Goal: Information Seeking & Learning: Learn about a topic

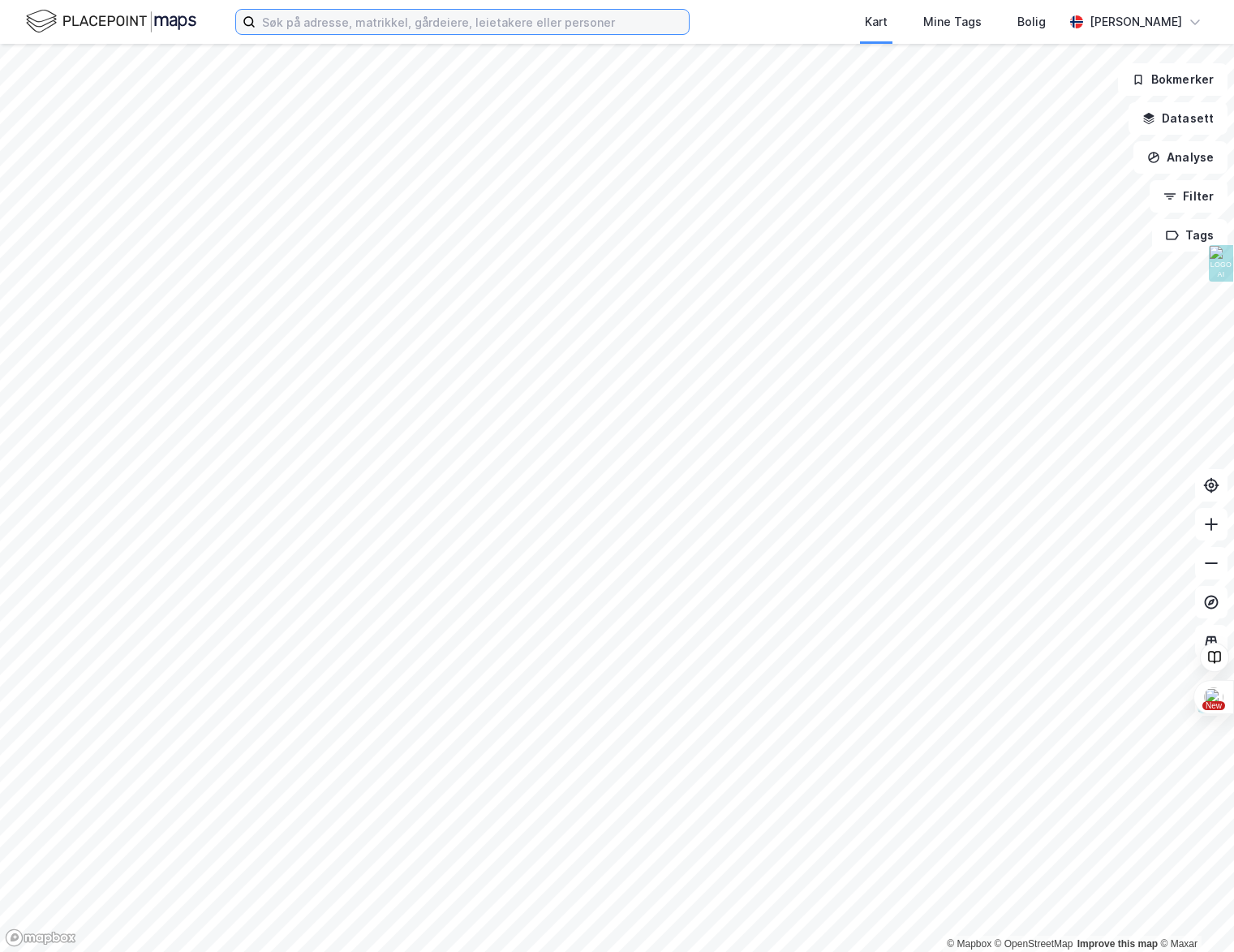
click at [397, 24] on input at bounding box center [471, 22] width 433 height 25
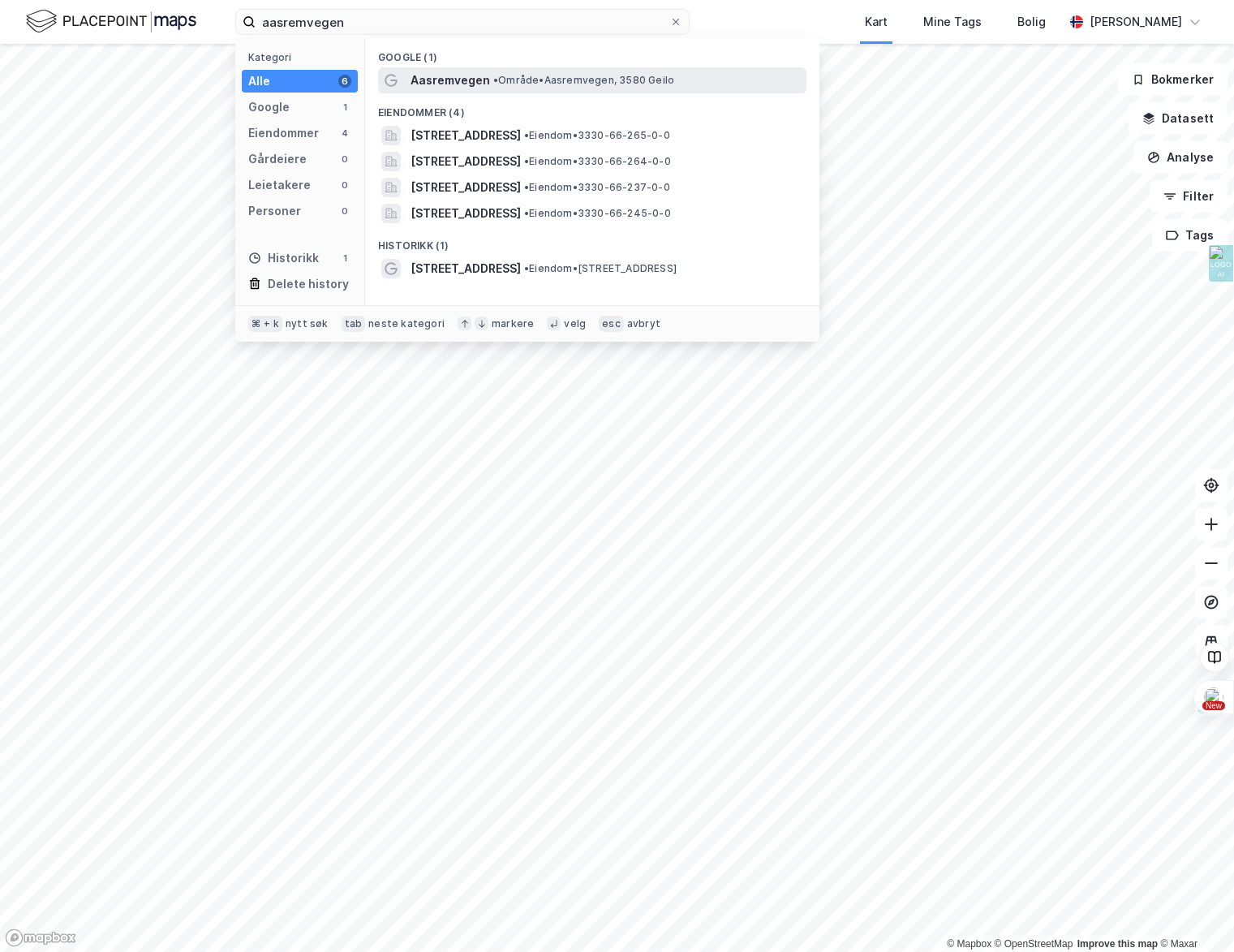
click at [477, 84] on span "Aasremvegen" at bounding box center [450, 80] width 80 height 19
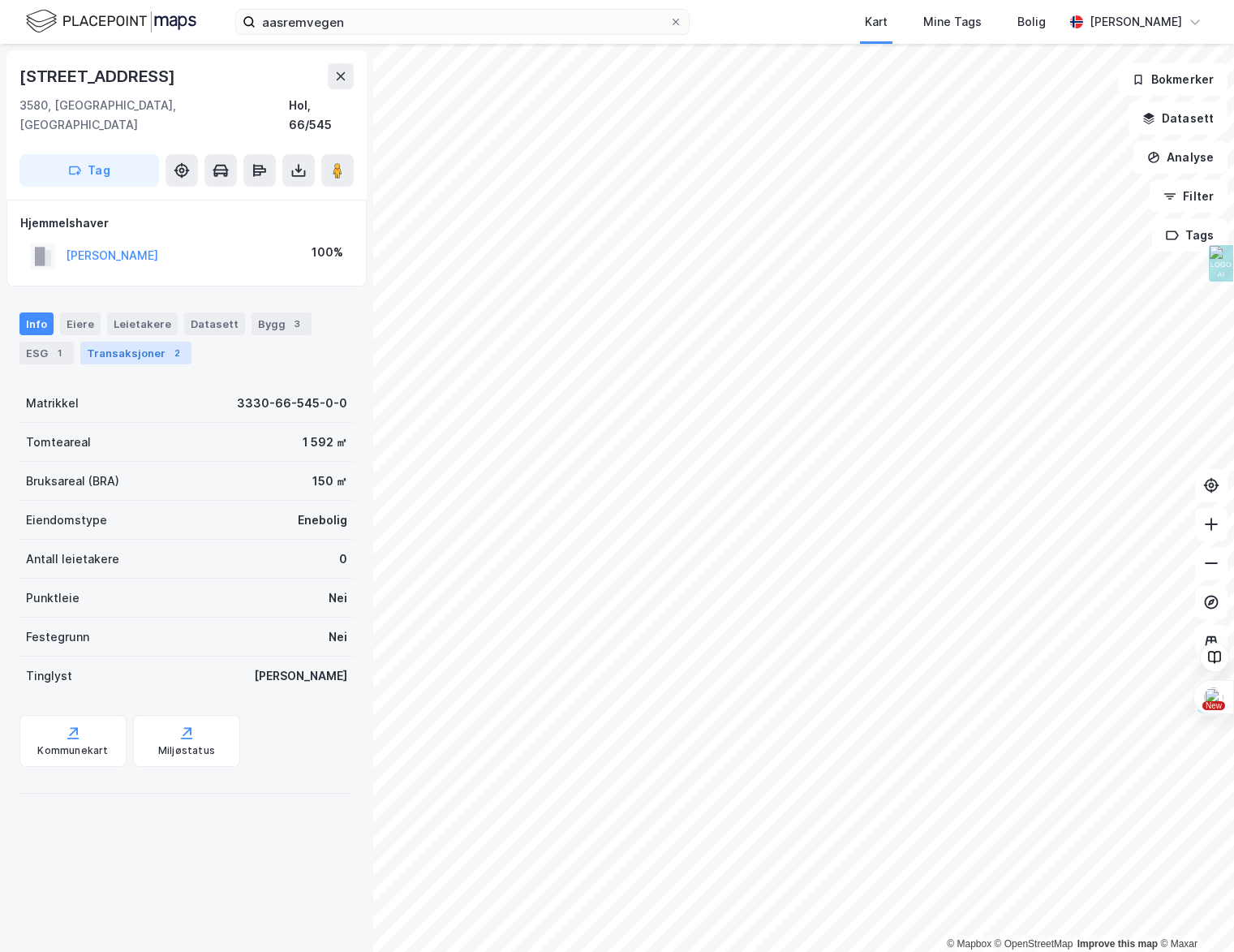
click at [137, 341] on div "Transaksjoner 2" at bounding box center [135, 352] width 111 height 23
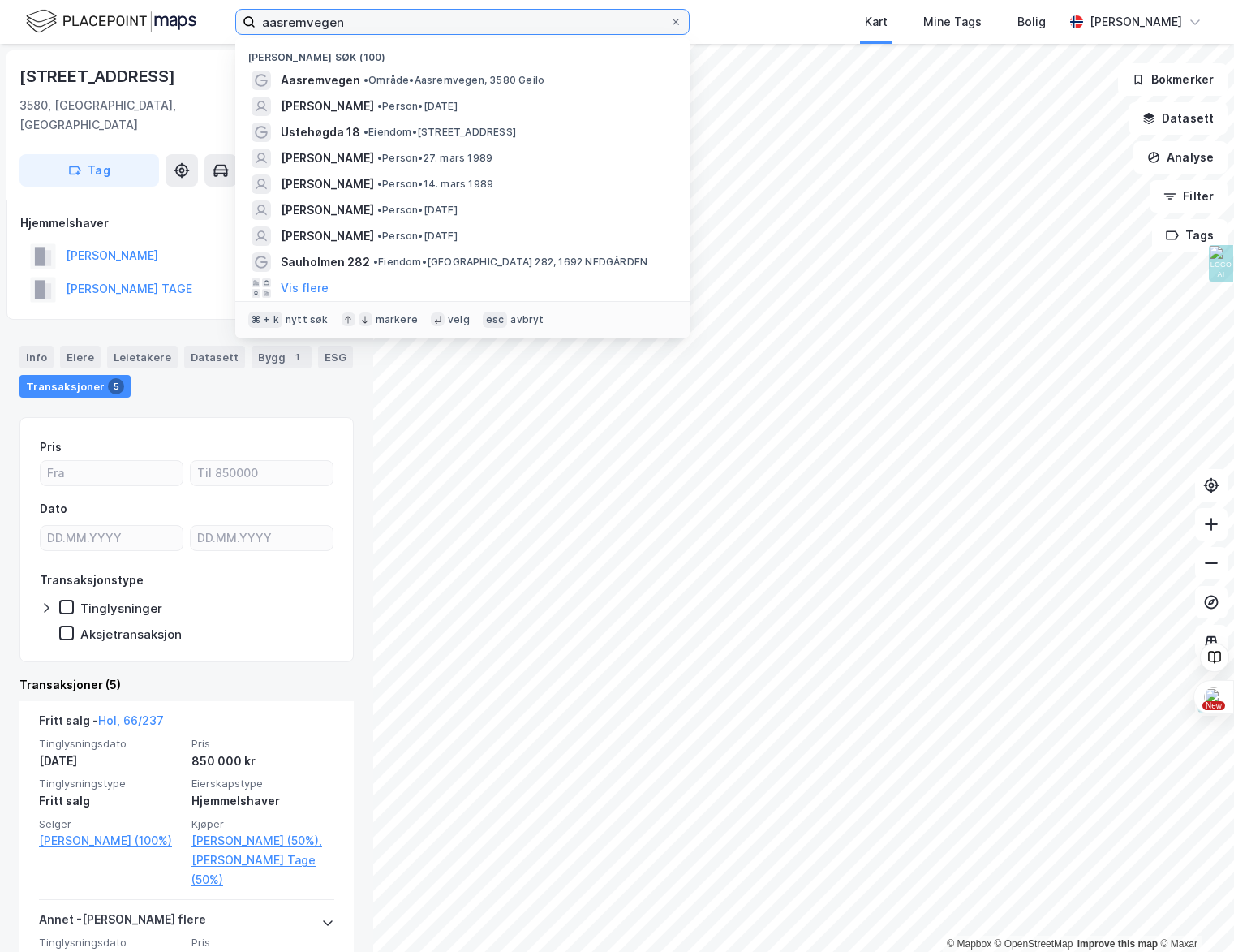
click at [332, 24] on input "aasremvegen" at bounding box center [462, 22] width 414 height 25
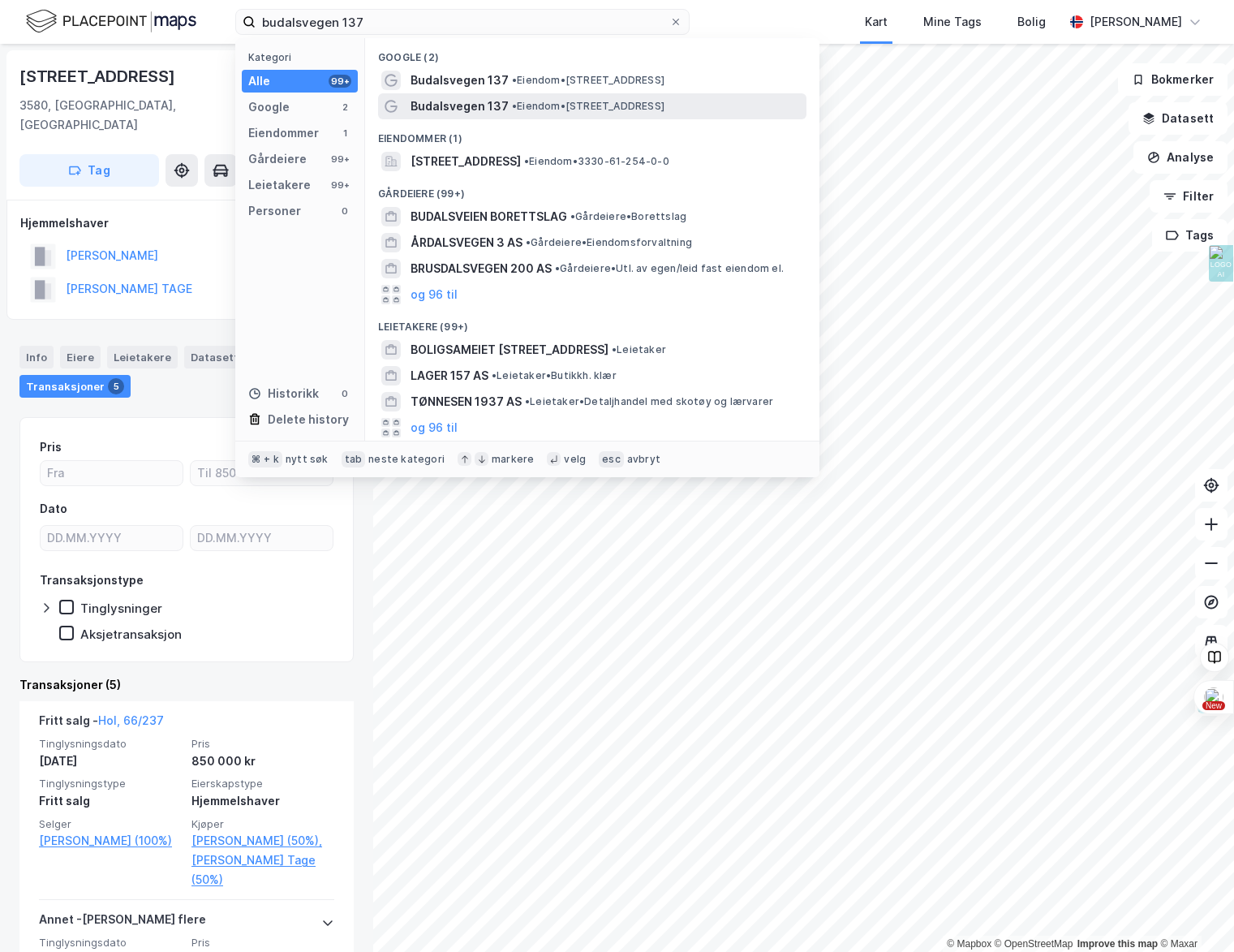
click at [545, 107] on span "• Eiendom • [STREET_ADDRESS]" at bounding box center [588, 106] width 153 height 13
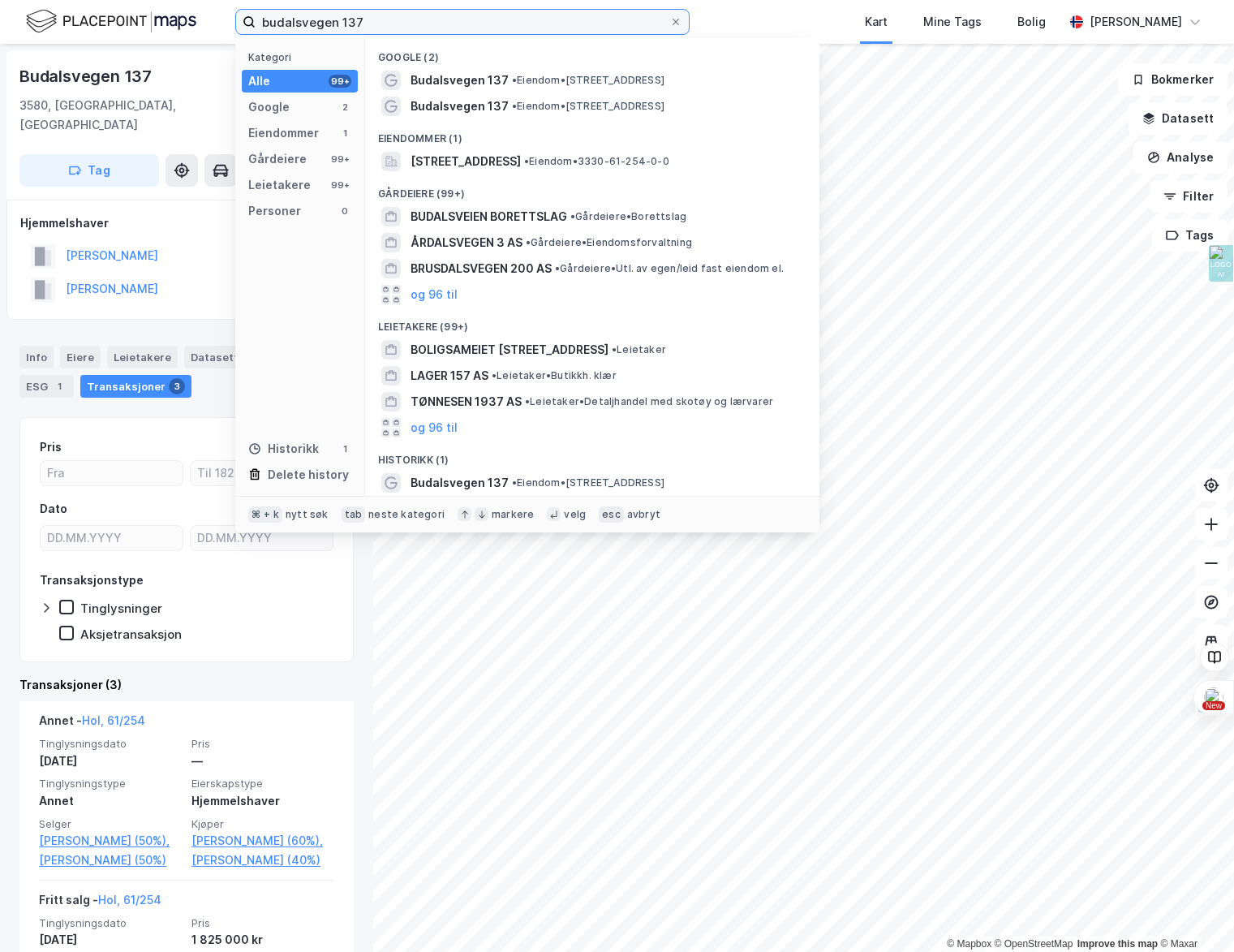
click at [320, 31] on input "budalsvegen 137" at bounding box center [462, 22] width 414 height 25
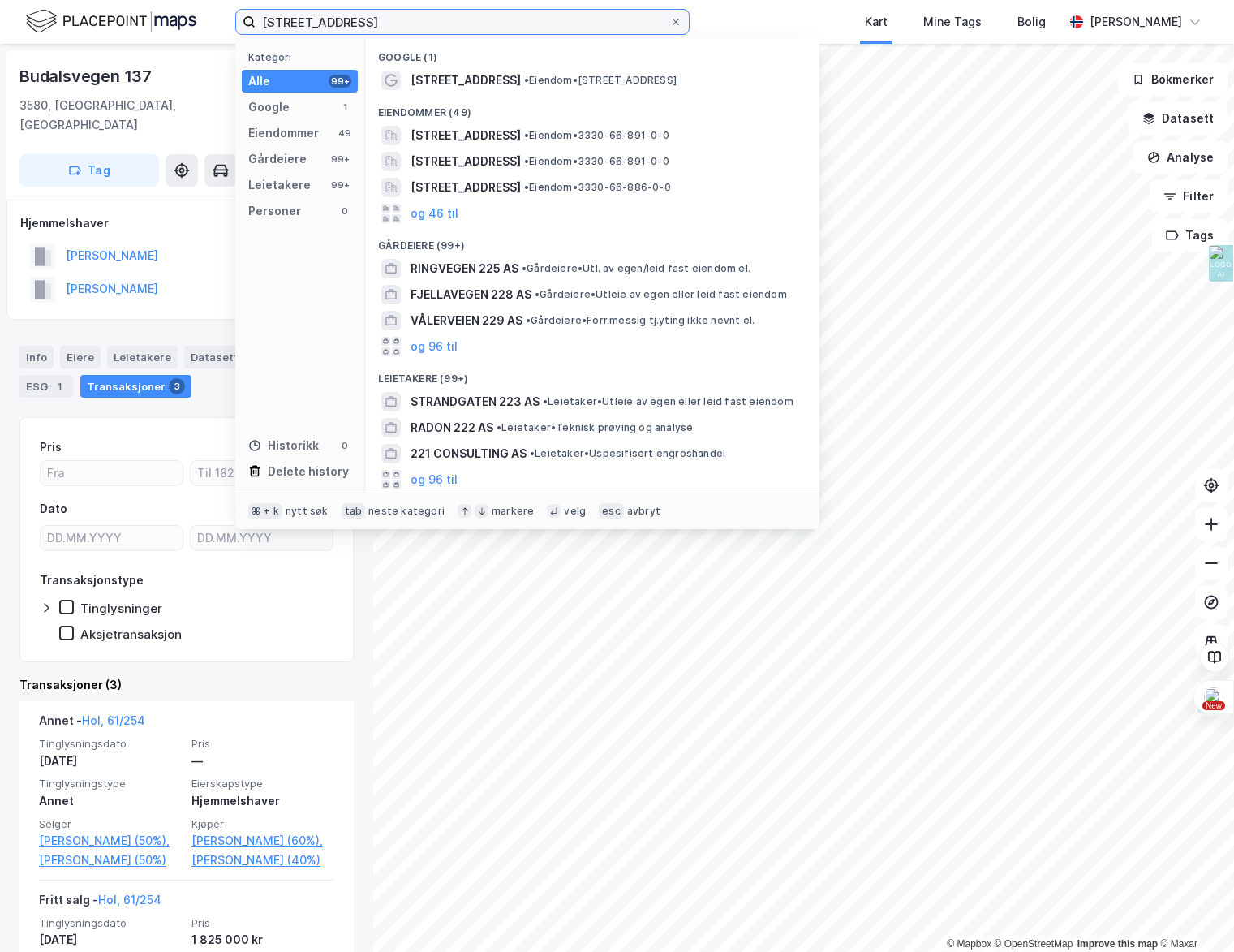
click at [343, 18] on input "[STREET_ADDRESS]" at bounding box center [462, 22] width 414 height 25
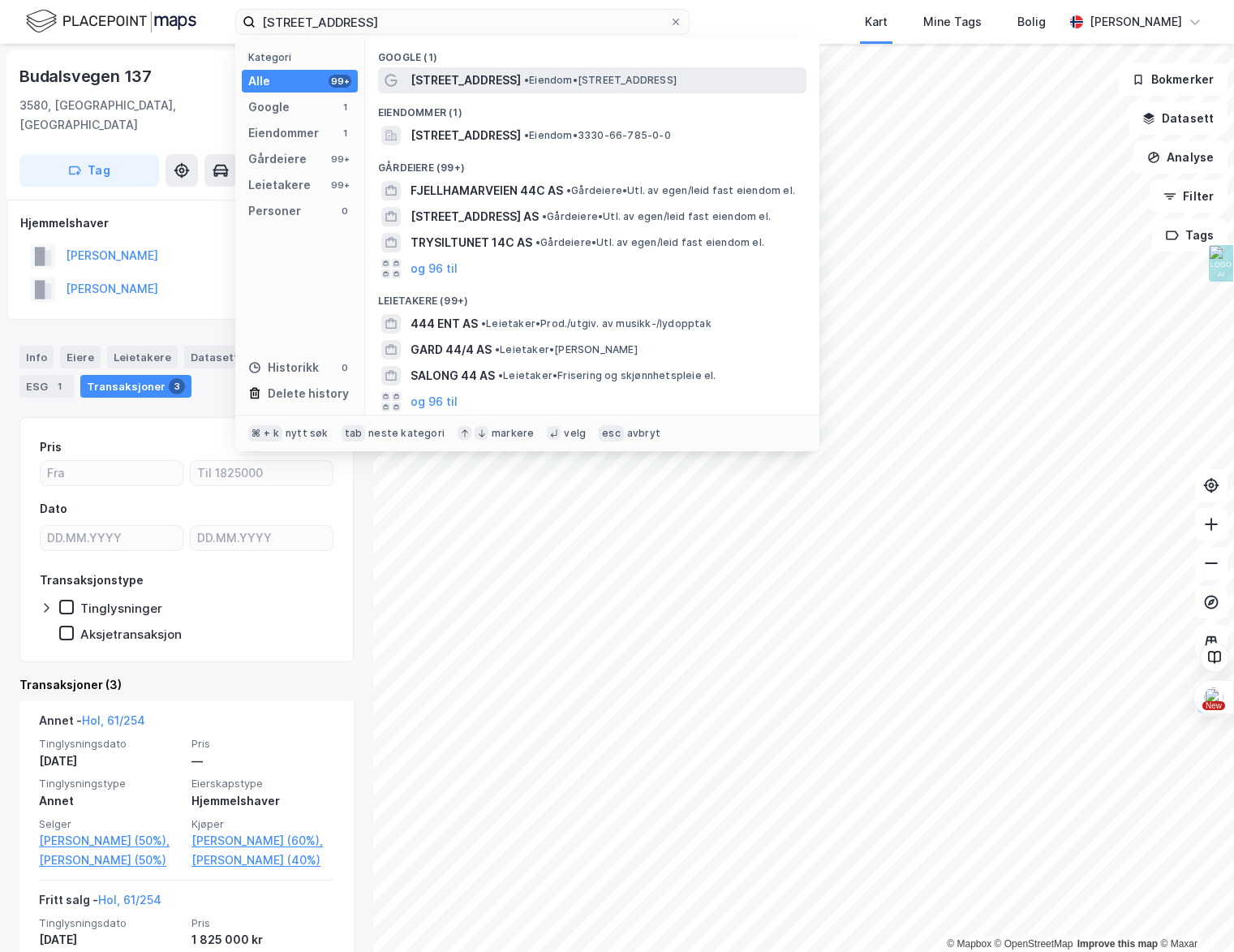
click at [468, 76] on span "[STREET_ADDRESS]" at bounding box center [466, 80] width 111 height 19
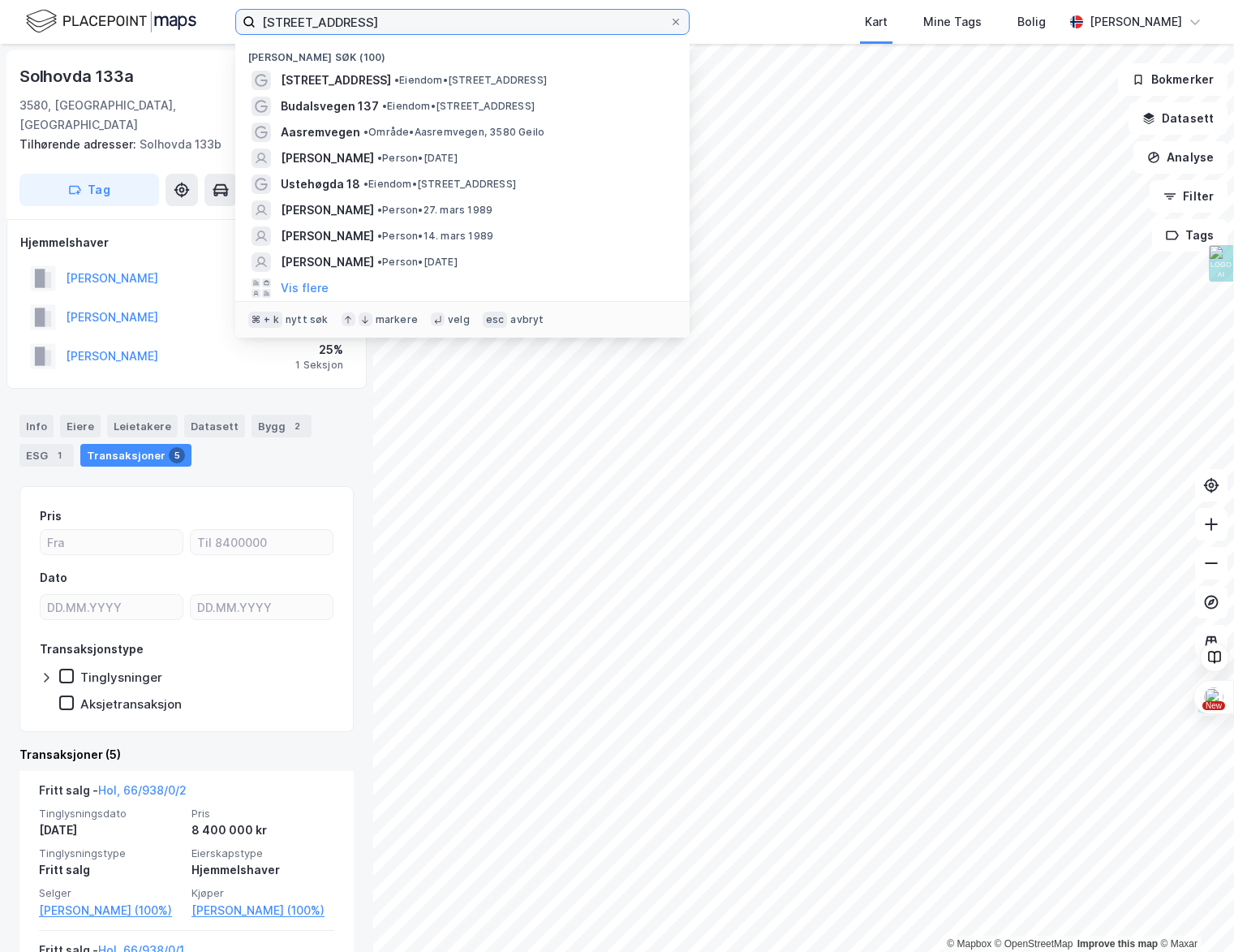
drag, startPoint x: 390, startPoint y: 16, endPoint x: -11, endPoint y: -19, distance: 402.5
click at [0, 0] on html "[STREET_ADDRESS] Nylige søk (100) [STREET_ADDRESS] • Eiendom • [STREET_ADDRESS]…" at bounding box center [617, 476] width 1234 height 952
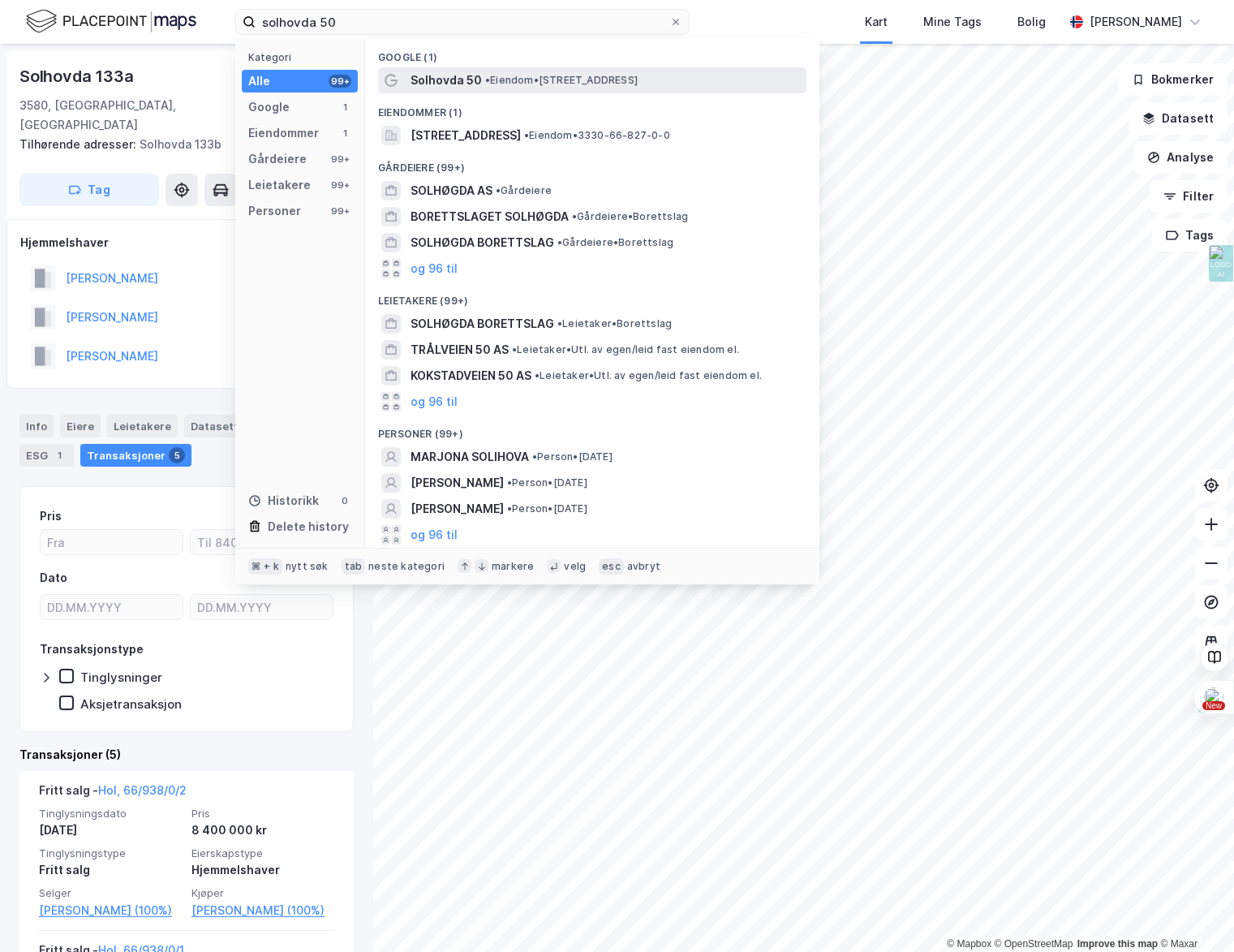
click at [524, 82] on span "• Eiendom • [STREET_ADDRESS]" at bounding box center [561, 81] width 153 height 13
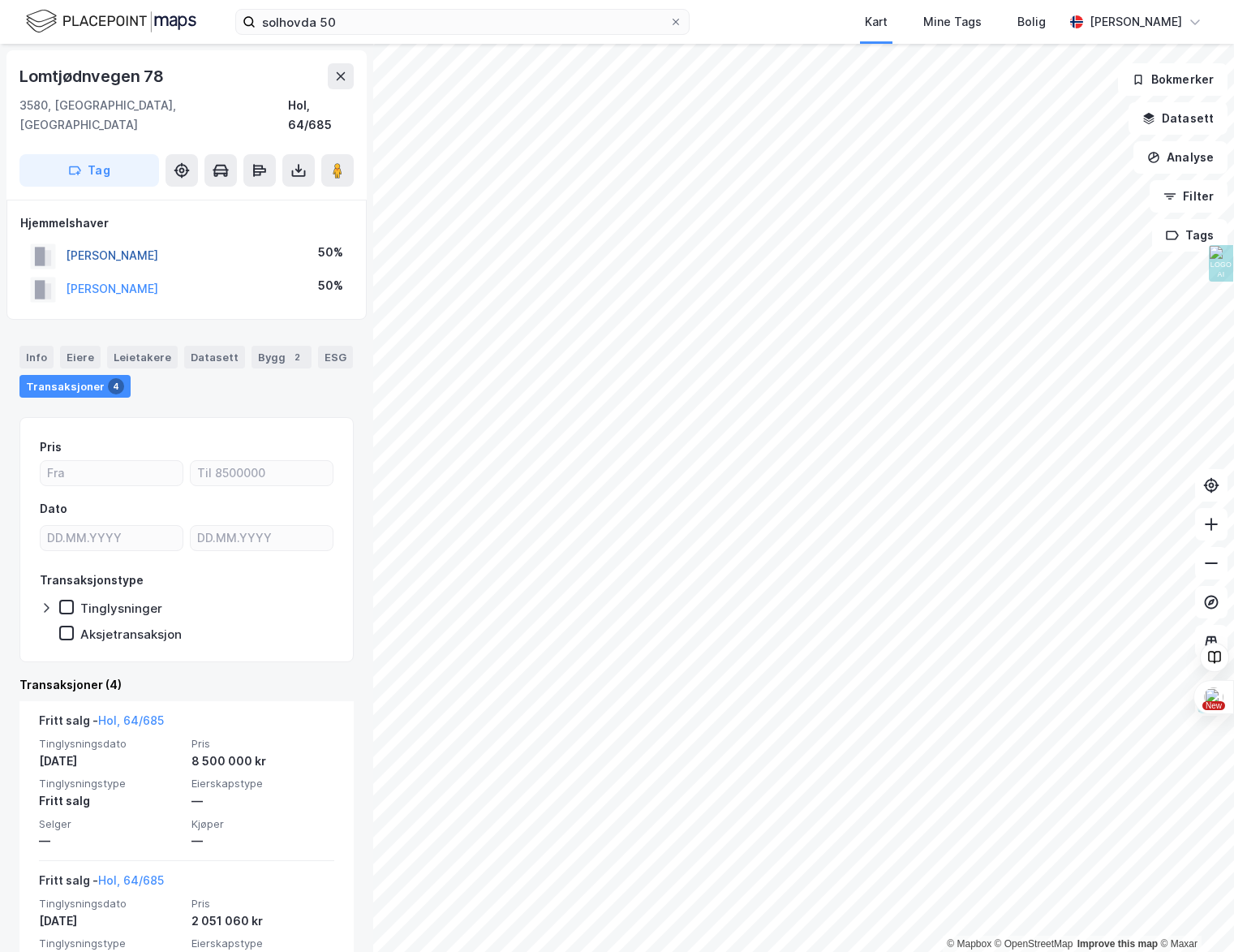
click at [0, 0] on button "[PERSON_NAME]" at bounding box center [0, 0] width 0 height 0
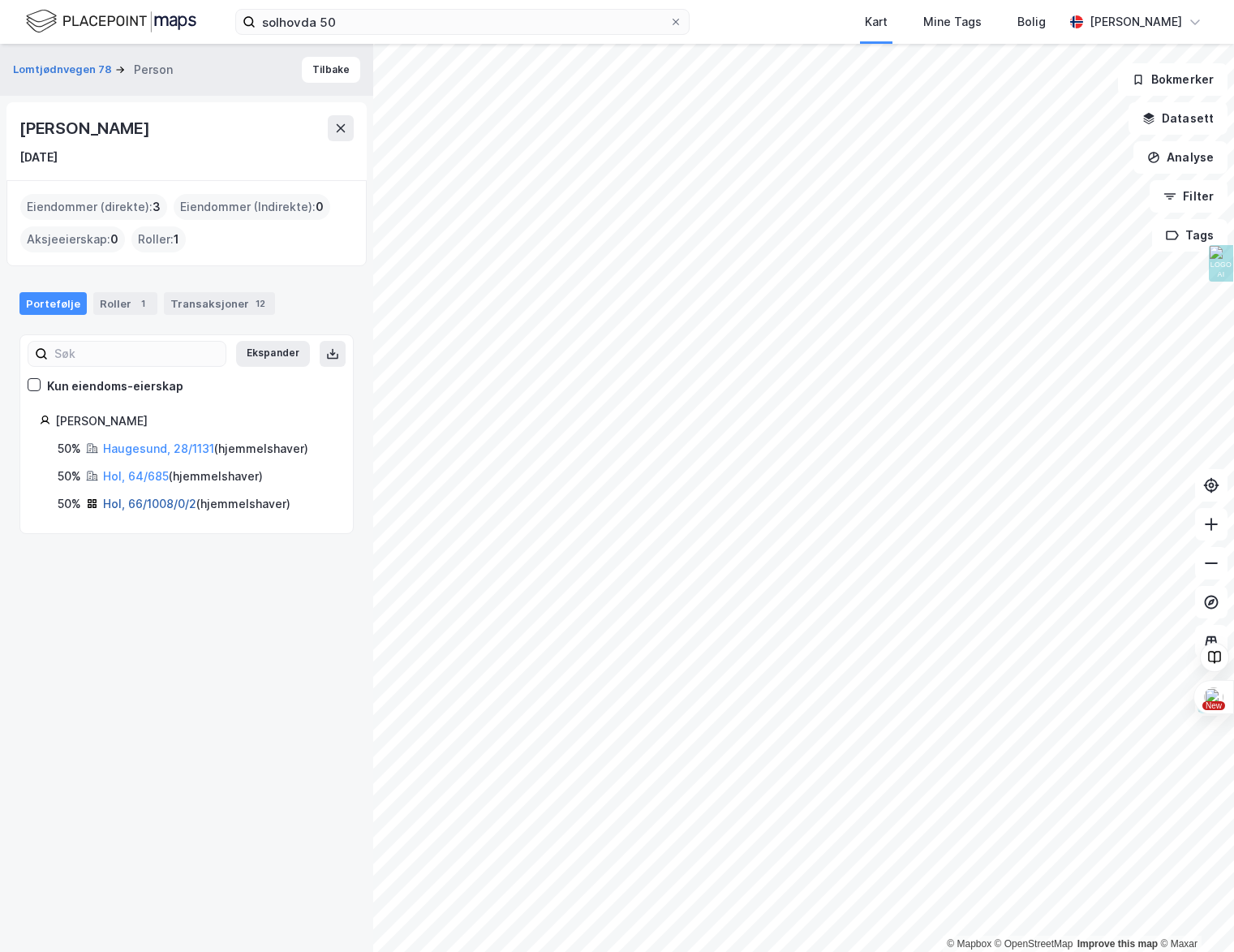
click at [132, 503] on link "Hol, 66/1008/0/2" at bounding box center [150, 503] width 93 height 14
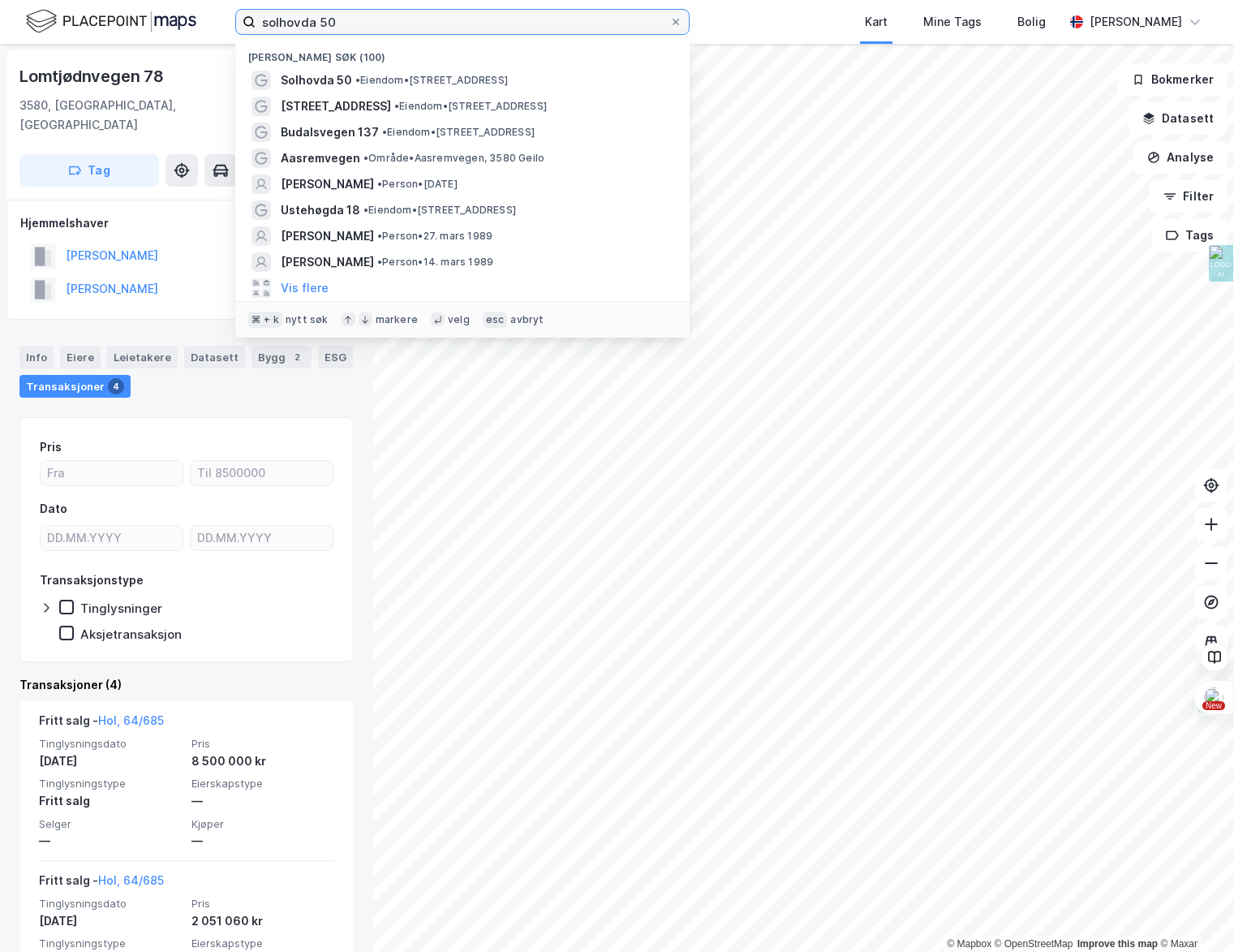
drag, startPoint x: 347, startPoint y: 28, endPoint x: 313, endPoint y: 26, distance: 34.1
click at [313, 26] on input "solhovda 50" at bounding box center [462, 22] width 414 height 25
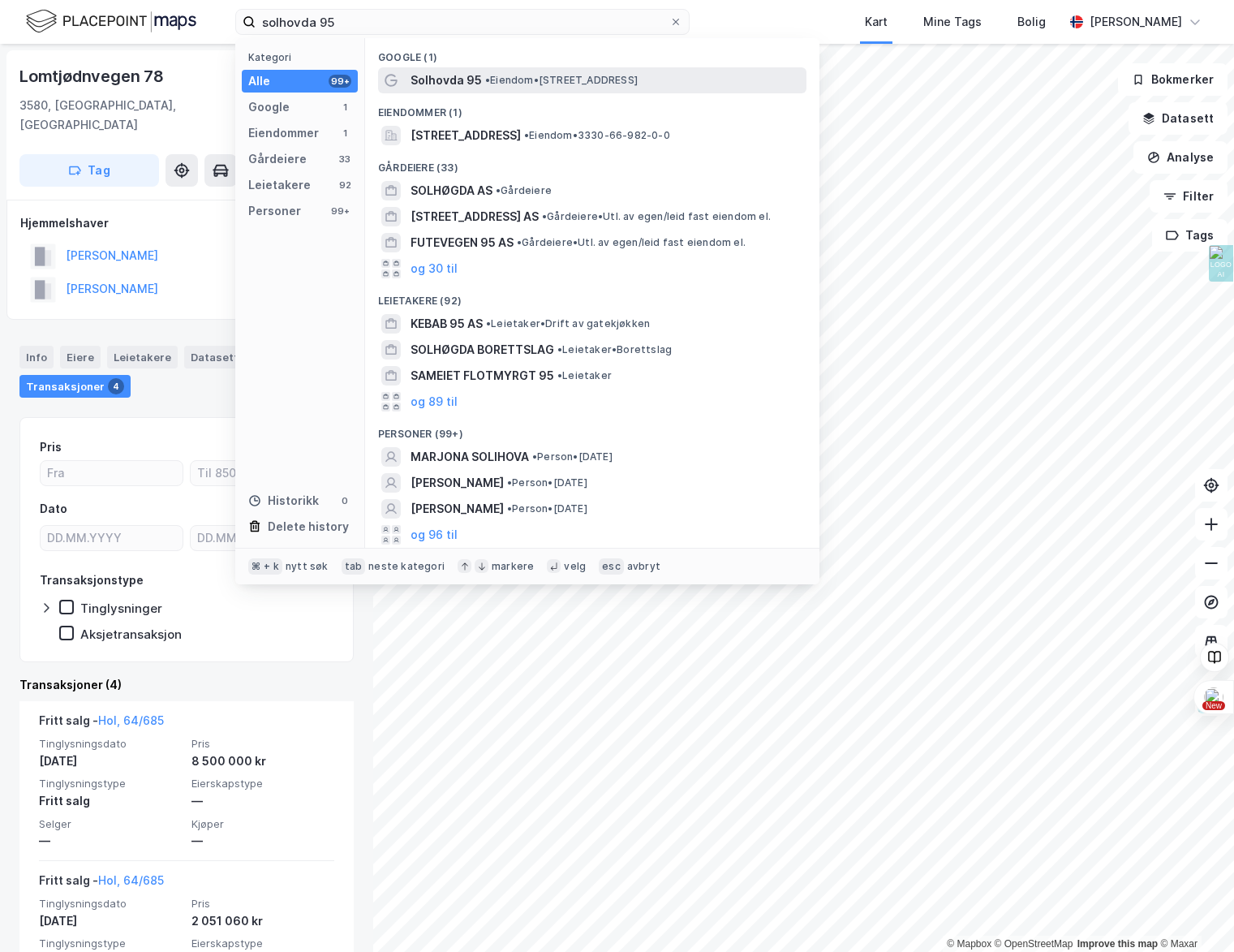
click at [447, 72] on span "Solhovda 95" at bounding box center [447, 80] width 71 height 19
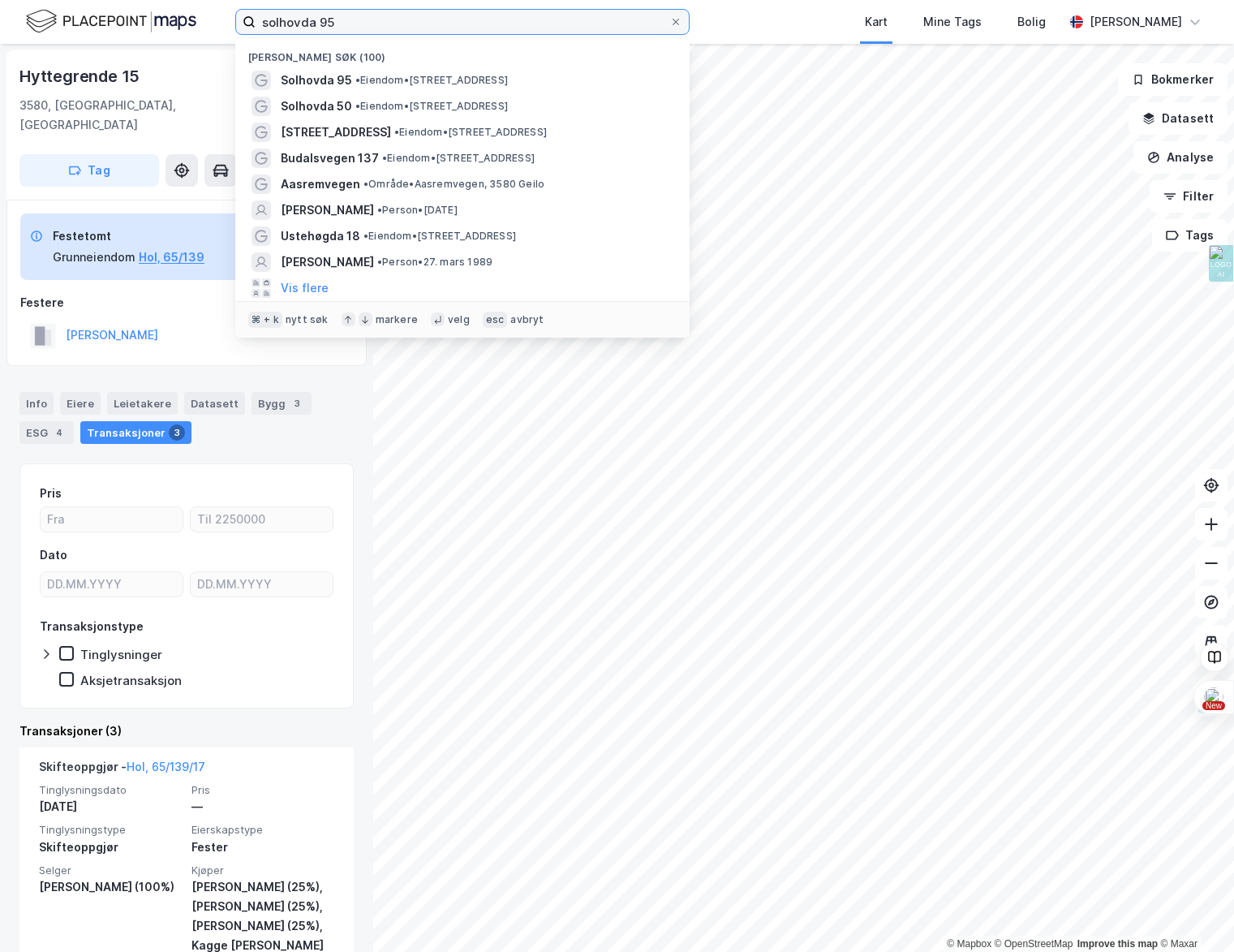
drag, startPoint x: 365, startPoint y: 20, endPoint x: 318, endPoint y: 20, distance: 47.0
click at [318, 20] on input "solhovda 95" at bounding box center [462, 22] width 414 height 25
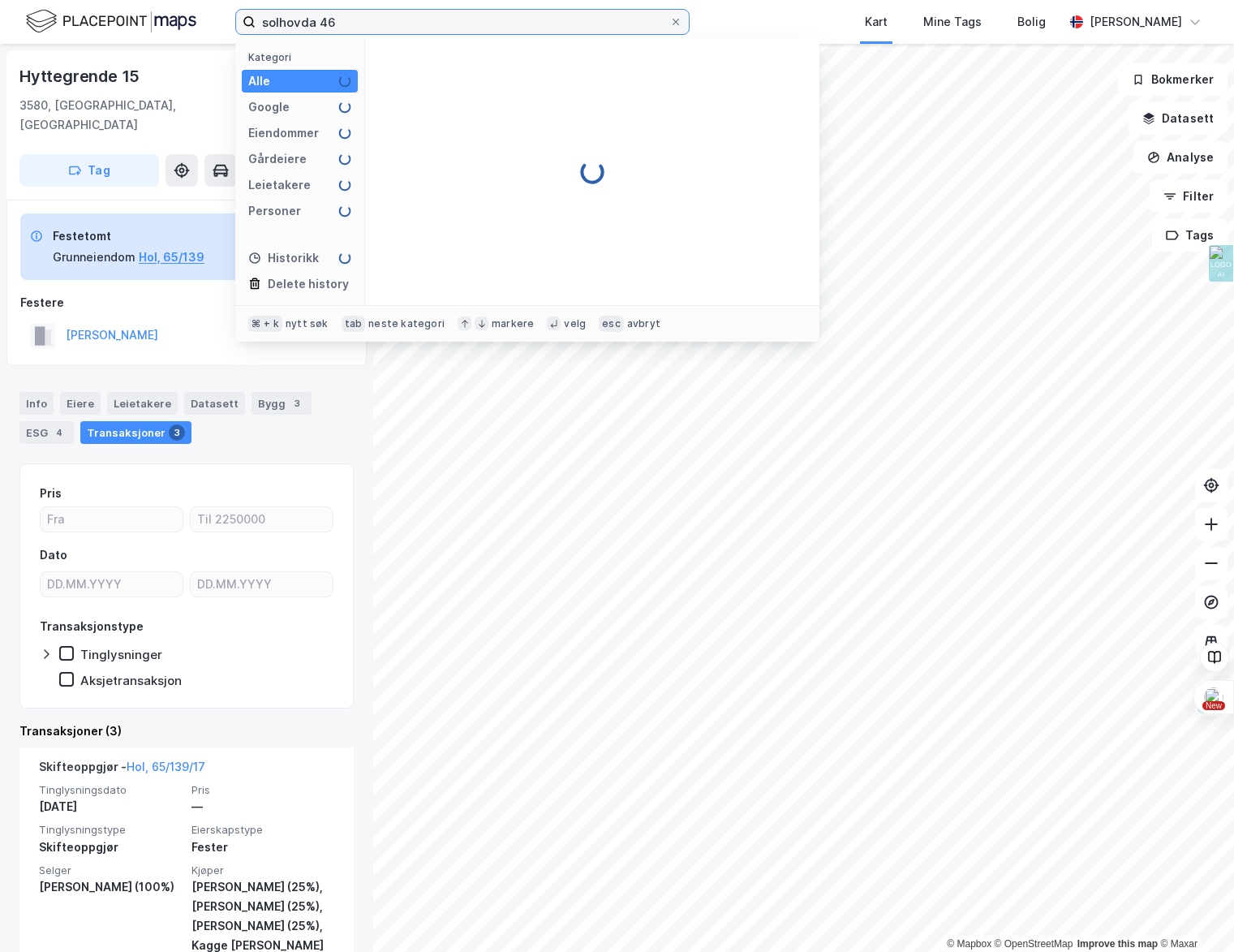
type input "solhovda 46"
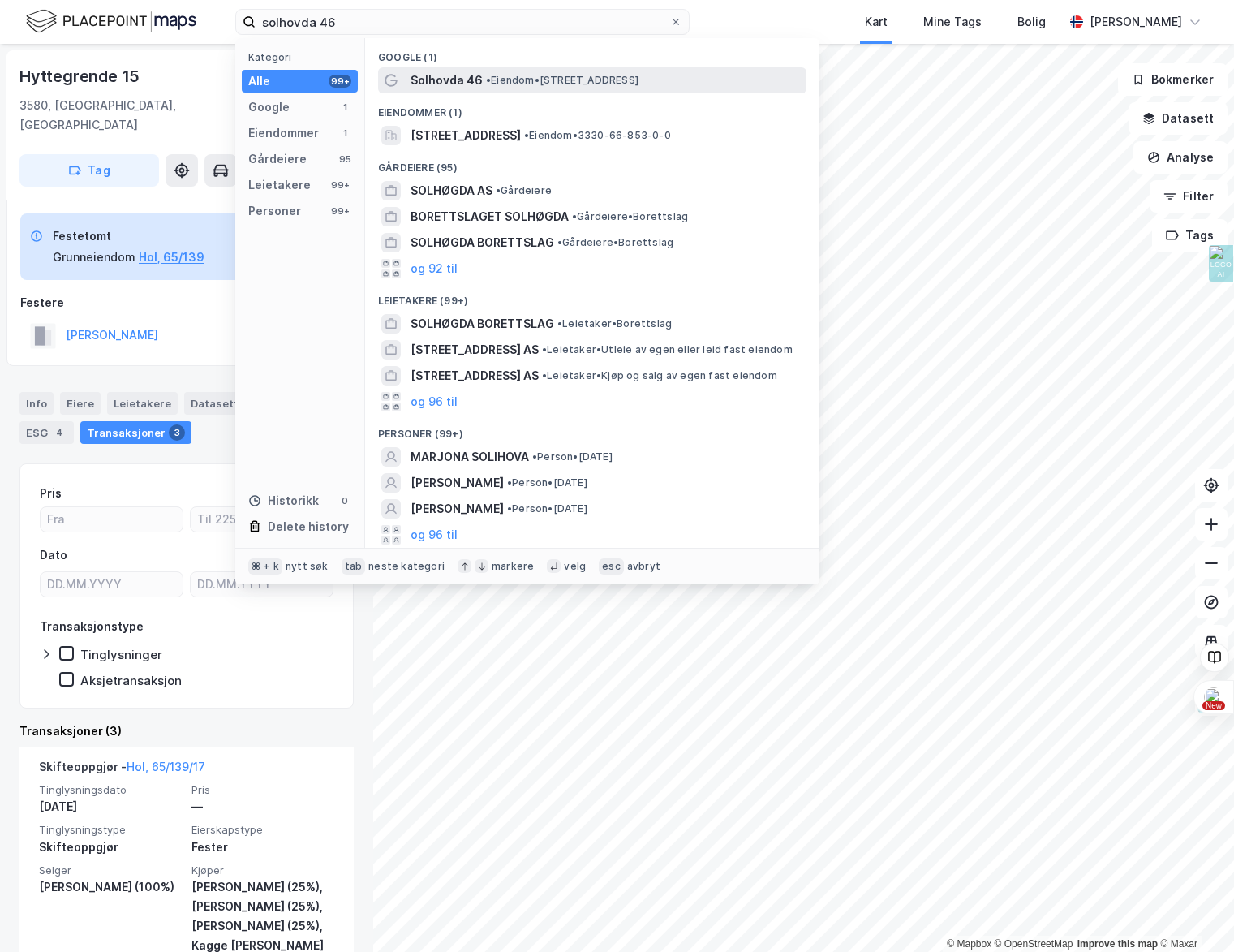
click at [448, 71] on span "Solhovda 46" at bounding box center [447, 80] width 72 height 19
